Goal: Information Seeking & Learning: Compare options

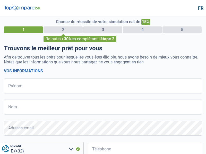
select select "32"
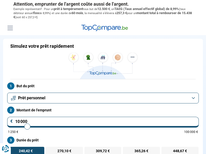
scroll to position [10, 0]
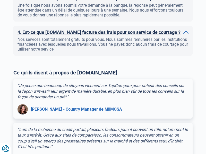
scroll to position [583, 0]
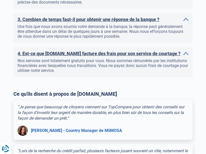
scroll to position [617, 0]
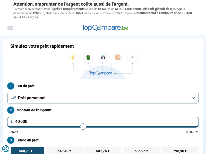
scroll to position [73, 0]
